Goal: Information Seeking & Learning: Learn about a topic

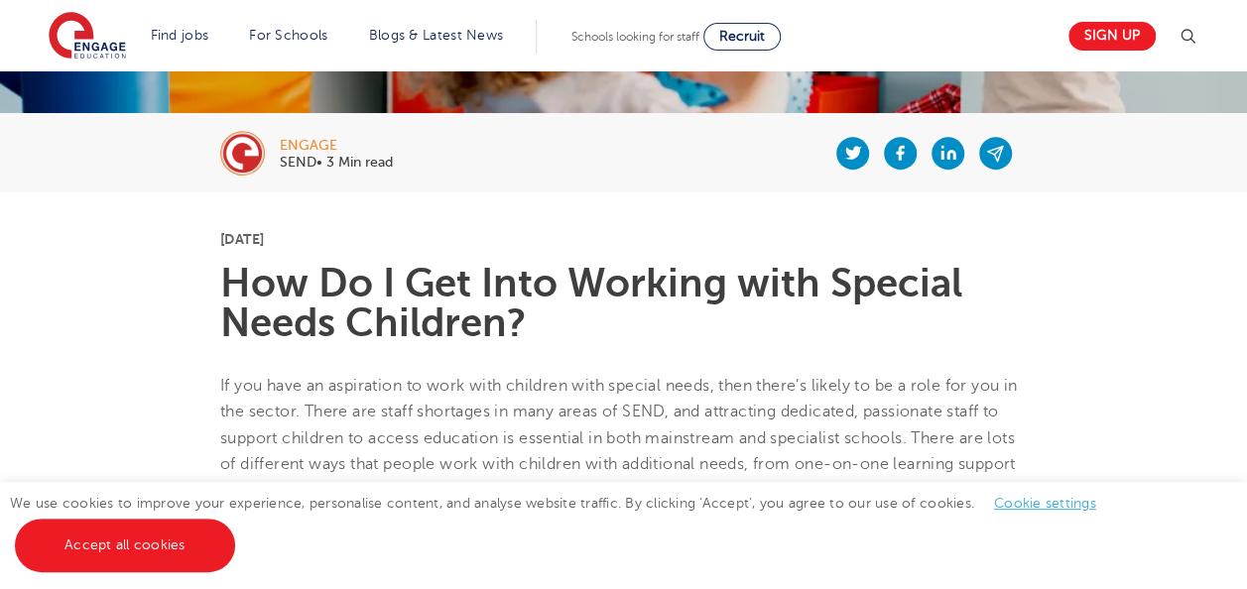
scroll to position [357, 0]
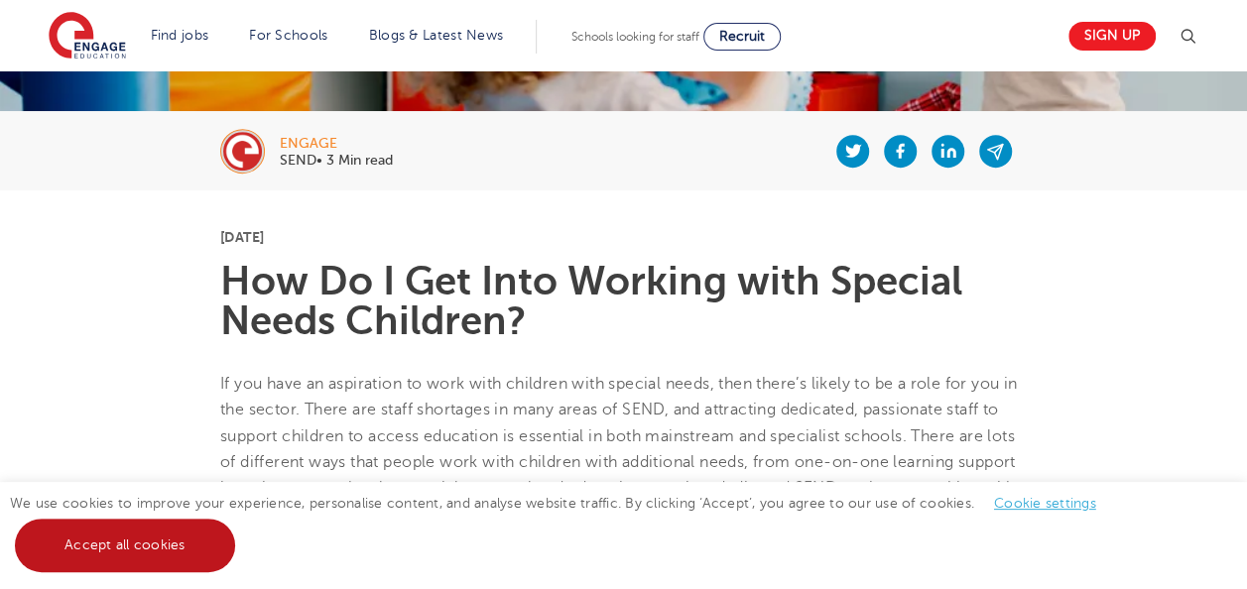
click at [122, 550] on link "Accept all cookies" at bounding box center [125, 546] width 220 height 54
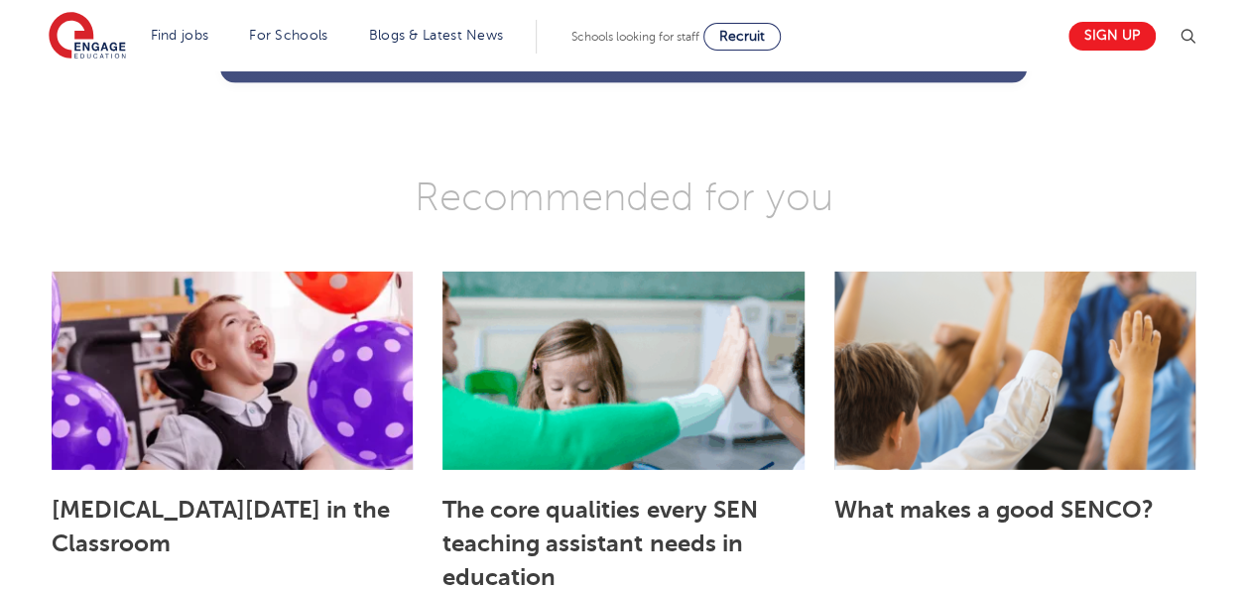
scroll to position [2778, 0]
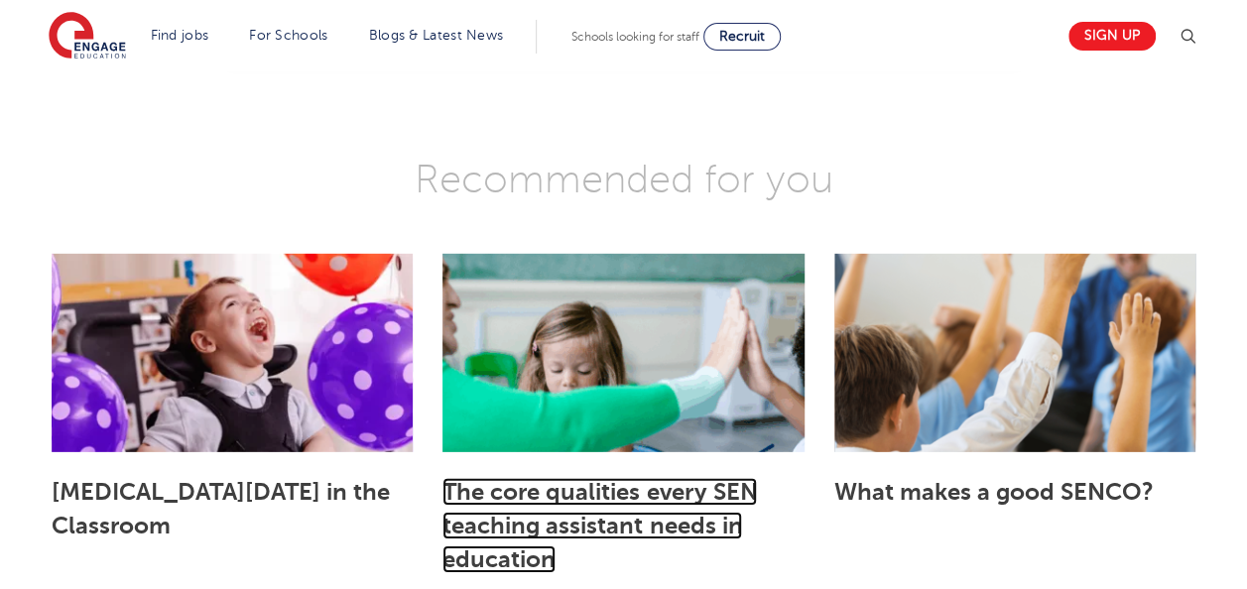
click at [600, 491] on link "The core qualities every SEN teaching assistant needs in education" at bounding box center [599, 525] width 314 height 95
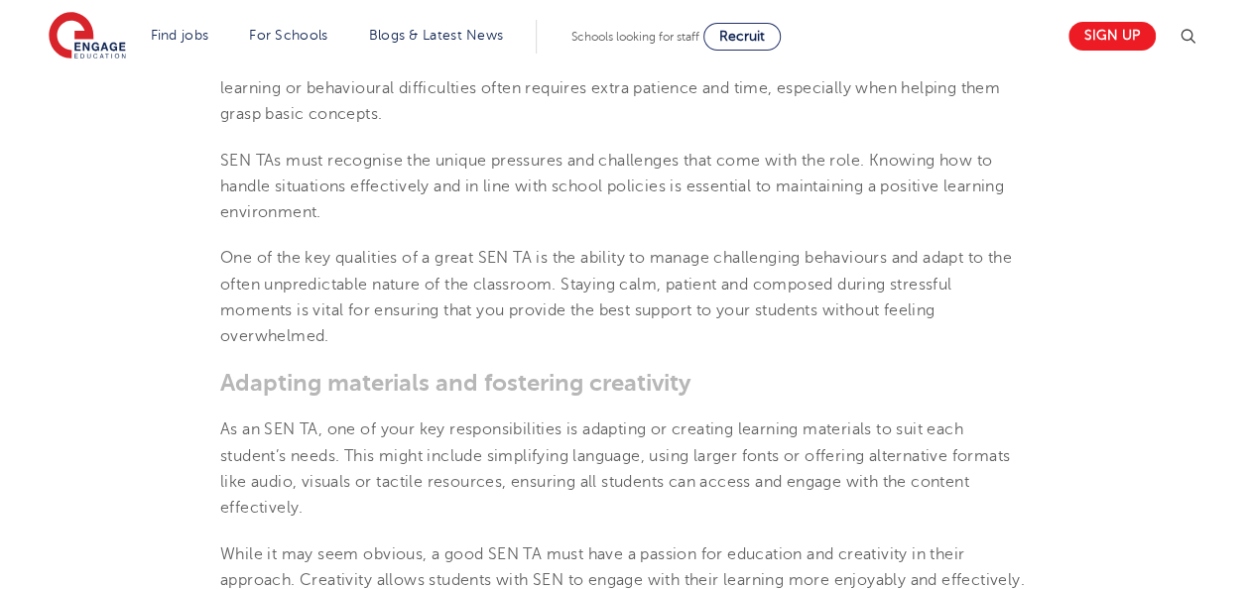
scroll to position [1310, 0]
